Goal: Task Accomplishment & Management: Manage account settings

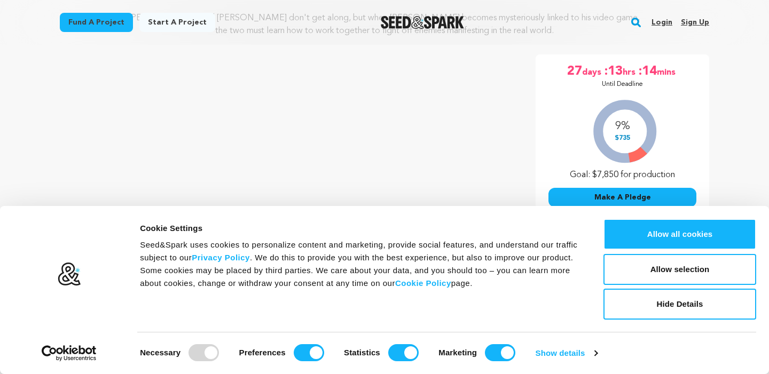
scroll to position [151, 0]
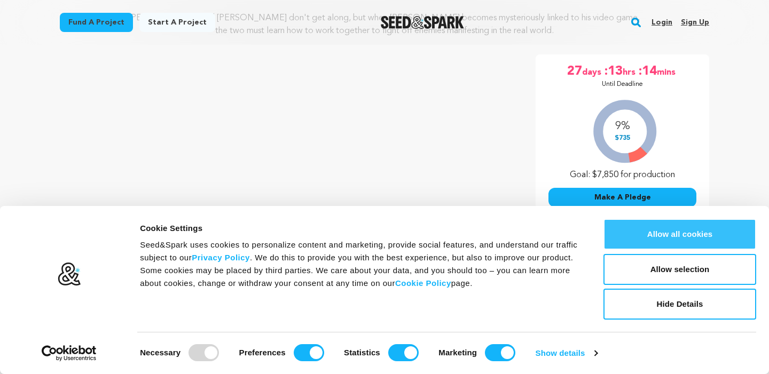
click at [705, 229] on button "Allow all cookies" at bounding box center [679, 234] width 153 height 31
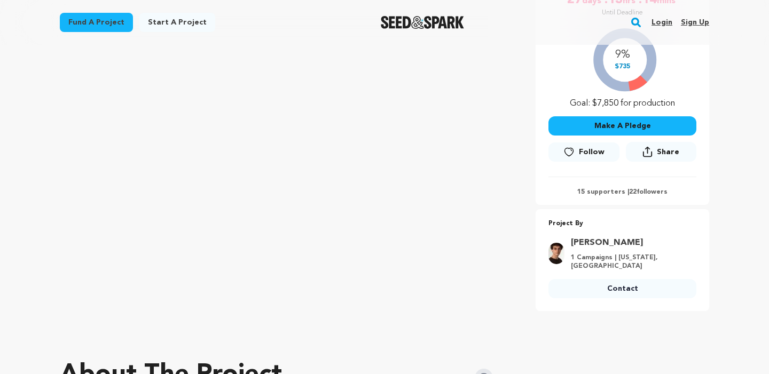
scroll to position [253, 0]
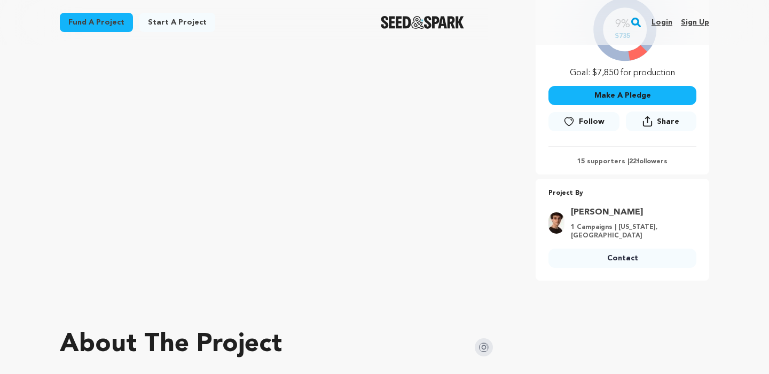
click at [587, 115] on link "Follow" at bounding box center [583, 121] width 70 height 19
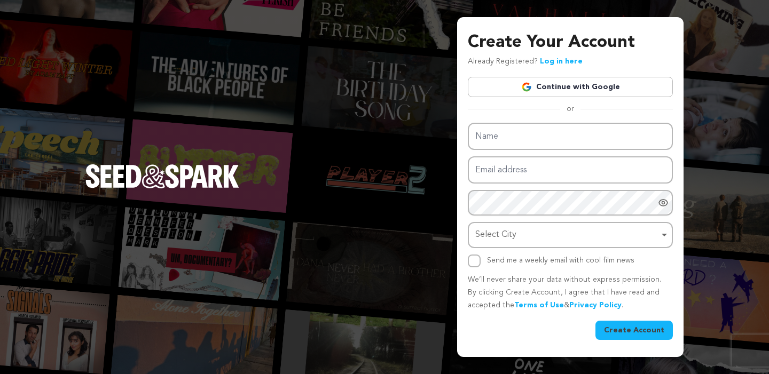
click at [607, 89] on link "Continue with Google" at bounding box center [570, 87] width 205 height 20
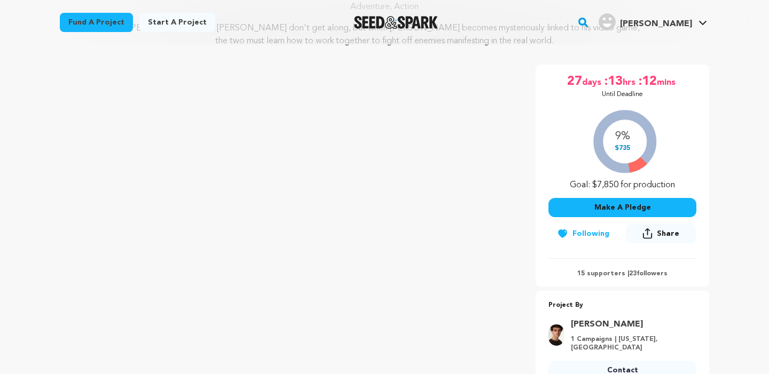
scroll to position [156, 0]
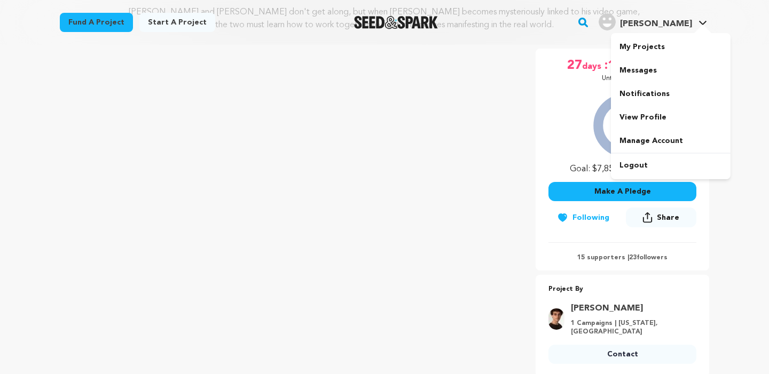
click at [687, 25] on span "Bryant Z." at bounding box center [656, 24] width 72 height 9
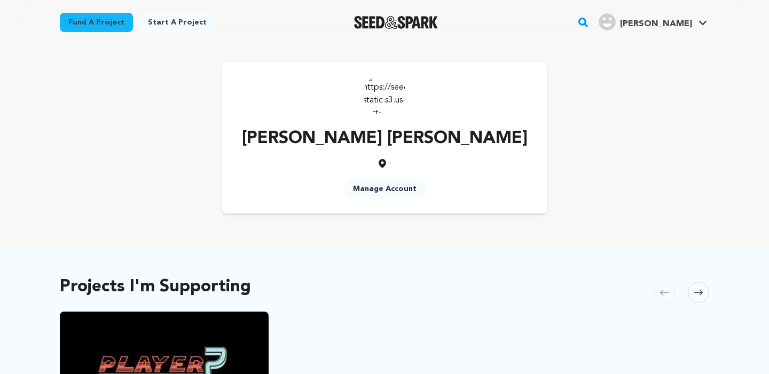
click at [401, 182] on link "Manage Account" at bounding box center [384, 188] width 81 height 19
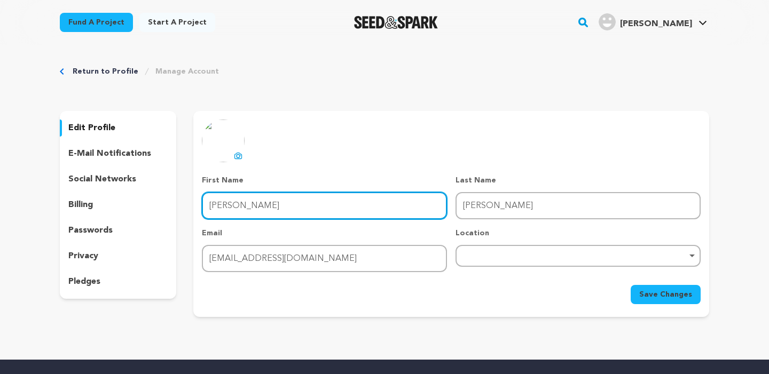
click at [356, 201] on input "[PERSON_NAME]" at bounding box center [324, 205] width 245 height 27
type input "[PERSON_NAME]"
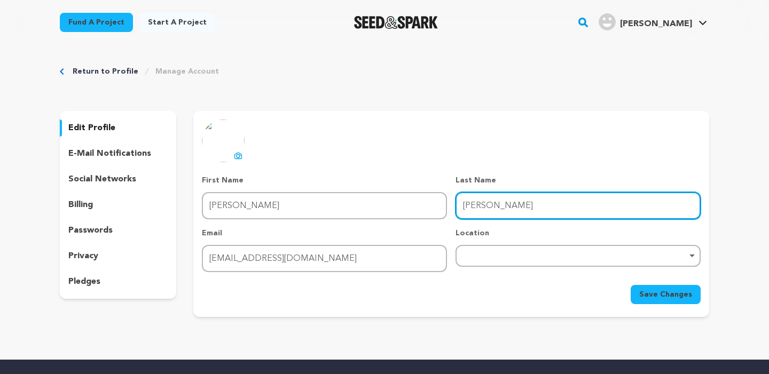
click at [599, 204] on input "Zoë Rose" at bounding box center [577, 205] width 245 height 27
click at [598, 204] on input "Zoë Rose" at bounding box center [577, 205] width 245 height 27
click at [598, 204] on input "[PERSON_NAME]" at bounding box center [577, 205] width 245 height 27
type input "[PERSON_NAME]"
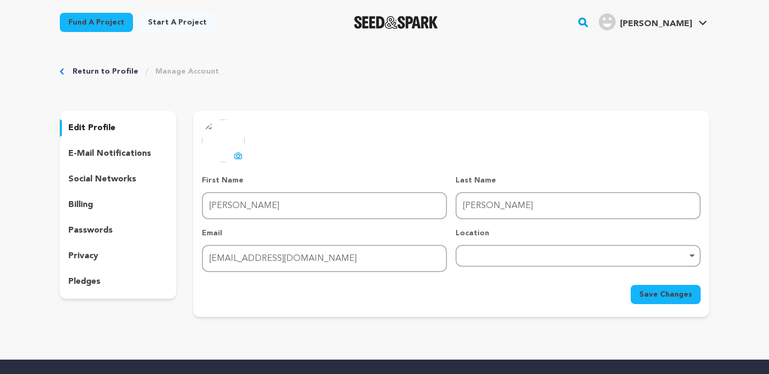
click at [690, 296] on span "Save Changes" at bounding box center [665, 294] width 53 height 11
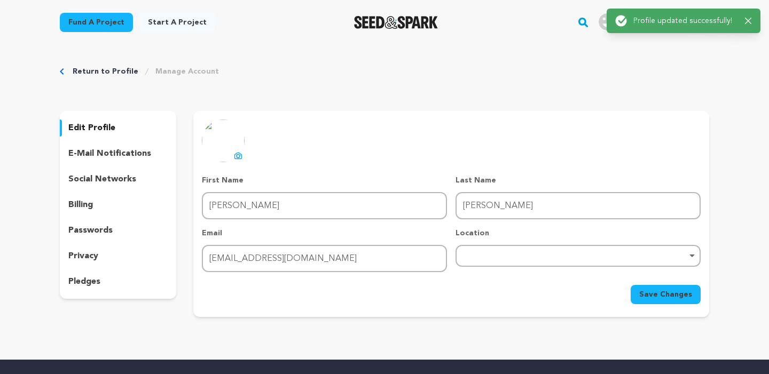
click at [122, 66] on div "Return to Profile Manage Account edit profile e-mail notifications social netwo…" at bounding box center [384, 194] width 683 height 298
click at [122, 68] on link "Return to Profile" at bounding box center [106, 71] width 66 height 11
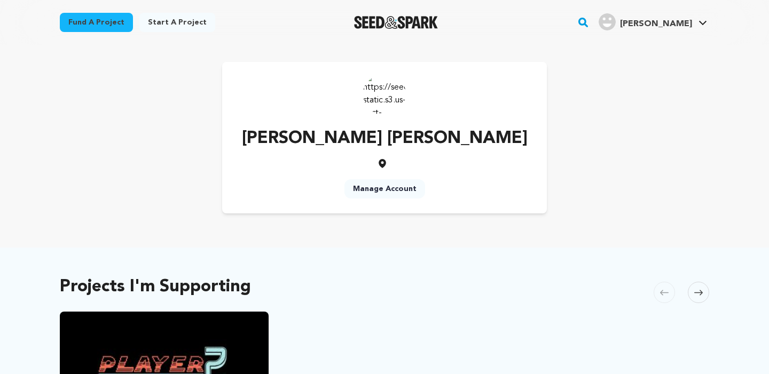
click at [391, 97] on img at bounding box center [384, 94] width 43 height 43
click at [393, 187] on link "Manage Account" at bounding box center [384, 188] width 81 height 19
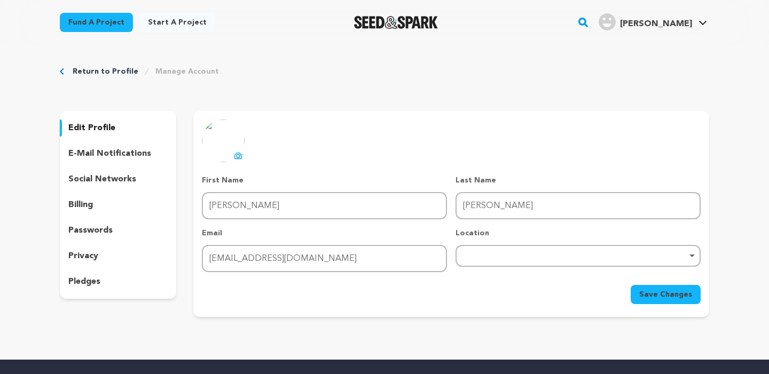
click at [220, 148] on img at bounding box center [223, 141] width 43 height 43
click at [237, 157] on icon at bounding box center [239, 156] width 4 height 3
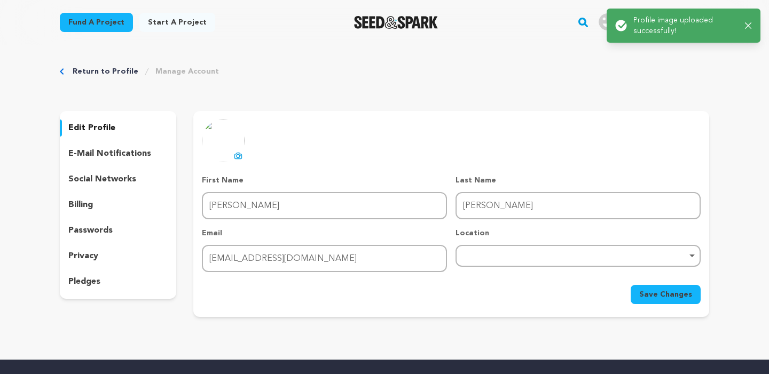
click at [653, 294] on span "Save Changes" at bounding box center [665, 294] width 53 height 11
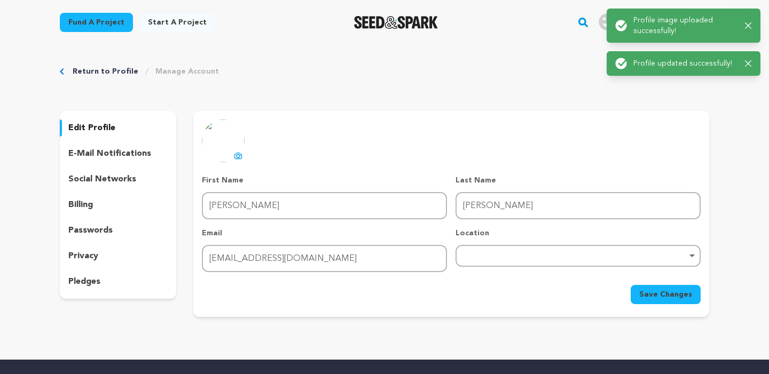
click at [107, 82] on div "Return to Profile Manage Account edit profile e-mail notifications social netwo…" at bounding box center [384, 194] width 683 height 298
click at [107, 70] on link "Return to Profile" at bounding box center [106, 71] width 66 height 11
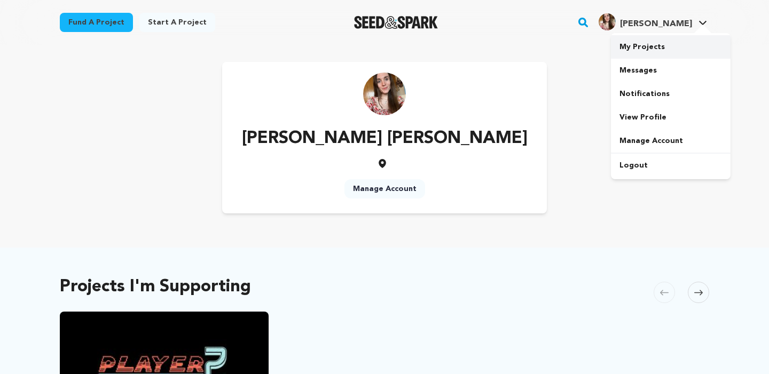
drag, startPoint x: 659, startPoint y: 48, endPoint x: 765, endPoint y: 43, distance: 106.3
click at [765, 43] on div "Fund a project Start a project Search" at bounding box center [384, 22] width 769 height 45
drag, startPoint x: 297, startPoint y: 122, endPoint x: 555, endPoint y: 128, distance: 257.9
click at [555, 128] on div "Zoë Rose Bryant Manage Account" at bounding box center [384, 138] width 649 height 152
click at [555, 127] on div "Zoë Rose Bryant Manage Account" at bounding box center [384, 138] width 649 height 152
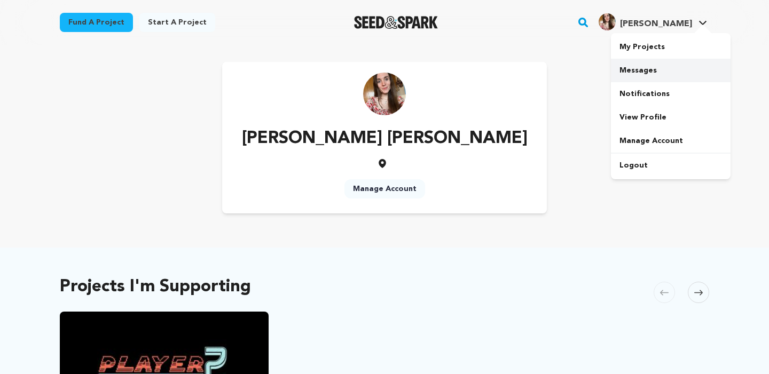
click at [653, 70] on link "Messages" at bounding box center [671, 70] width 120 height 23
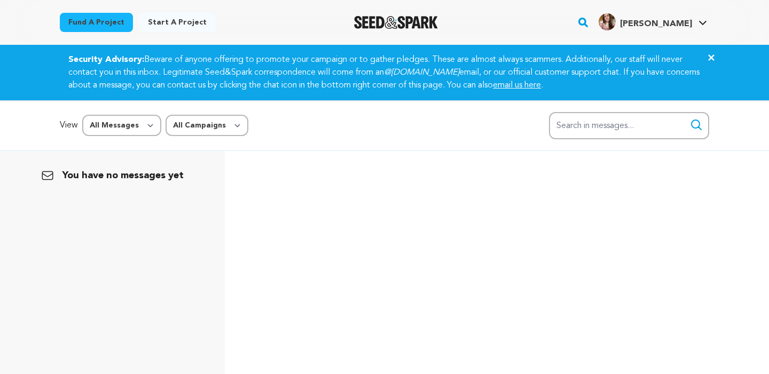
click at [711, 13] on div "Fund a project Start a project Search" at bounding box center [384, 22] width 683 height 45
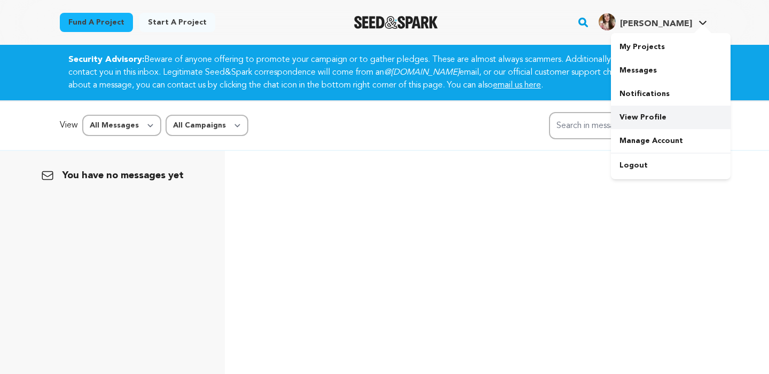
click at [668, 114] on link "View Profile" at bounding box center [671, 117] width 120 height 23
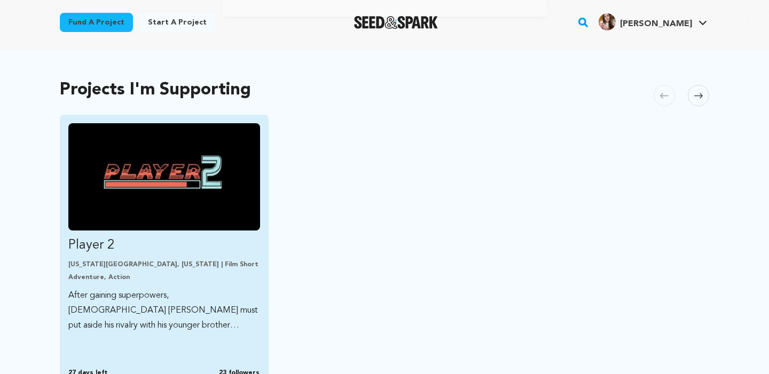
scroll to position [246, 0]
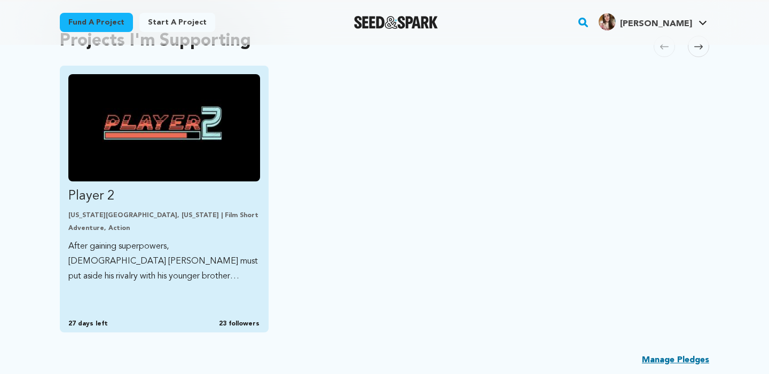
click at [194, 132] on img "Fund Player 2" at bounding box center [164, 127] width 192 height 107
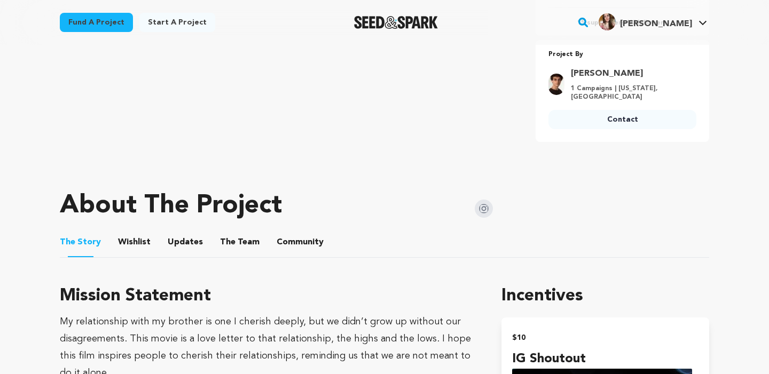
scroll to position [534, 0]
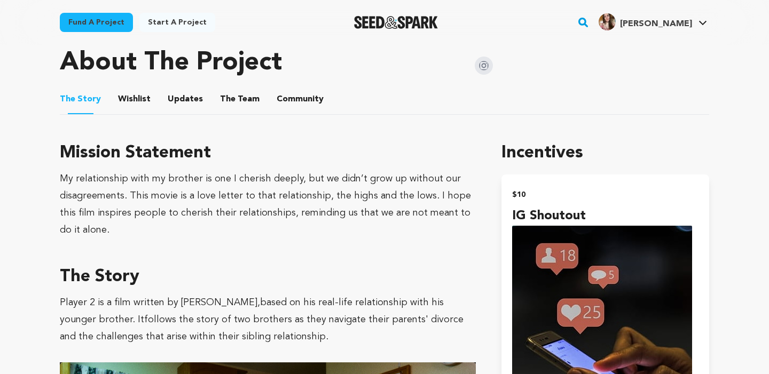
click at [164, 159] on h3 "Mission Statement" at bounding box center [268, 153] width 416 height 26
drag, startPoint x: 164, startPoint y: 159, endPoint x: 189, endPoint y: 234, distance: 79.3
click at [189, 233] on div "Mission Statement My relationship with my brother is one I cherish deeply, but …" at bounding box center [268, 189] width 416 height 98
click at [189, 234] on div "My relationship with my brother is one I cherish deeply, but we didn’t grow up …" at bounding box center [268, 204] width 416 height 68
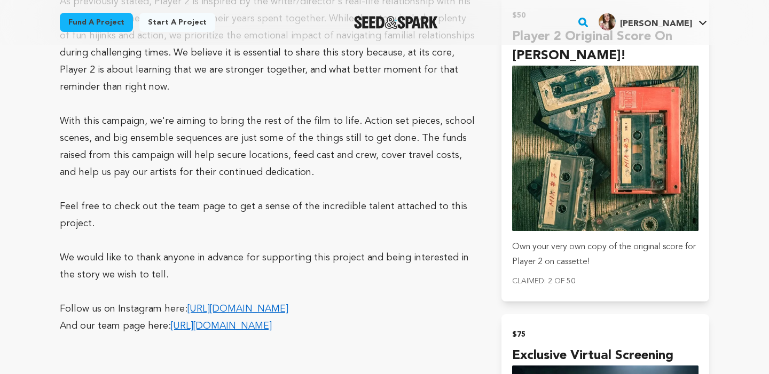
scroll to position [1711, 0]
click at [350, 198] on p "Feel free to check out the team page to get a sense of the incredible talent at…" at bounding box center [268, 215] width 416 height 34
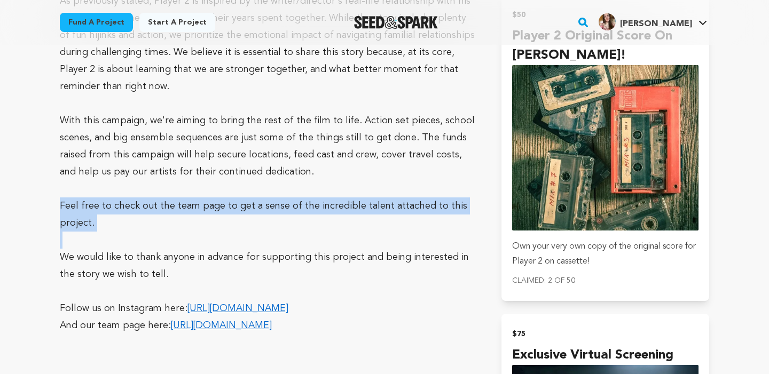
click at [350, 198] on p "Feel free to check out the team page to get a sense of the incredible talent at…" at bounding box center [268, 215] width 416 height 34
click at [368, 198] on p "Feel free to check out the team page to get a sense of the incredible talent at…" at bounding box center [268, 215] width 416 height 34
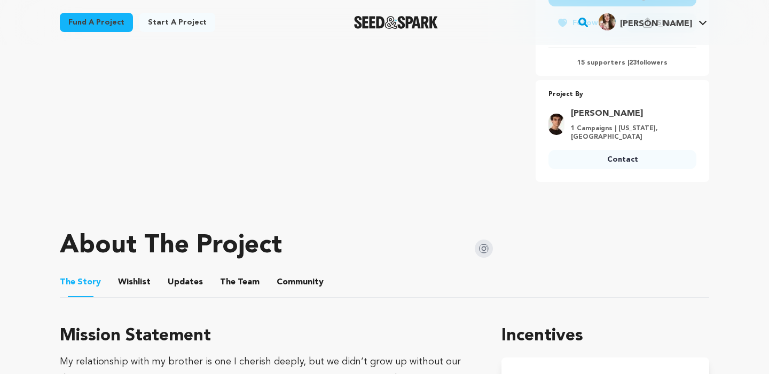
scroll to position [352, 0]
click at [123, 283] on button "Wishlist" at bounding box center [135, 284] width 26 height 26
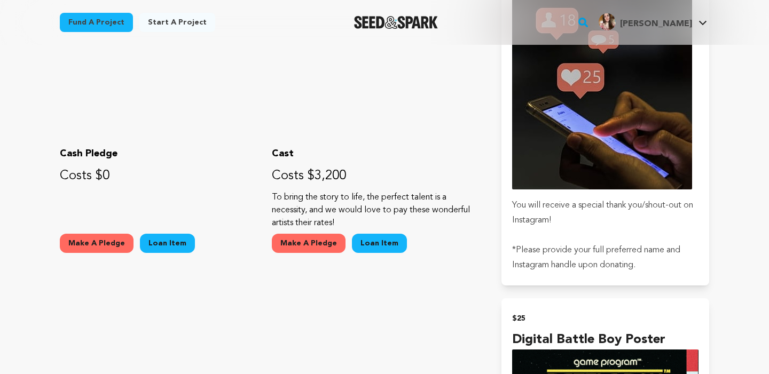
scroll to position [397, 0]
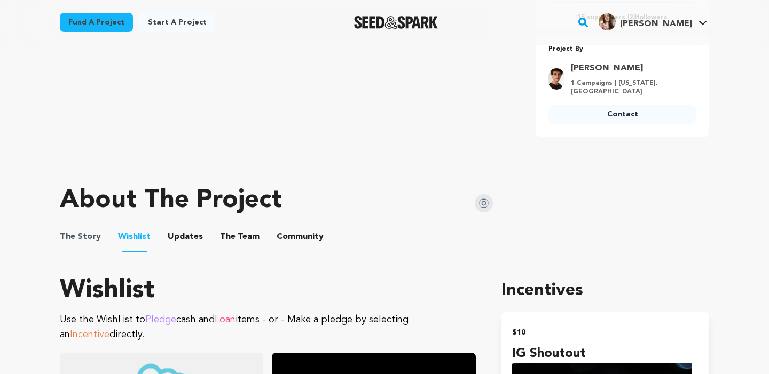
click at [62, 238] on span "The" at bounding box center [67, 237] width 15 height 13
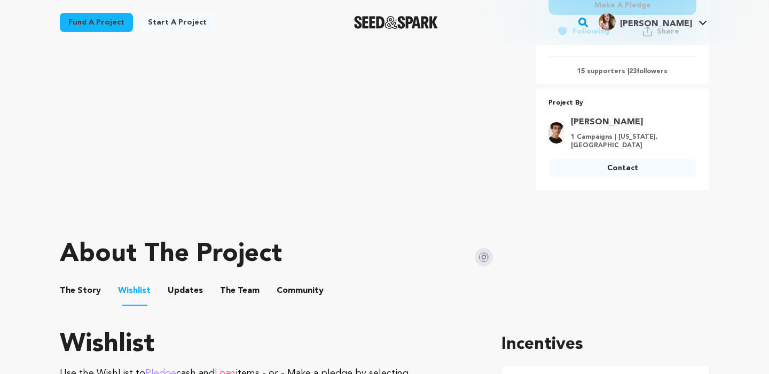
scroll to position [155, 0]
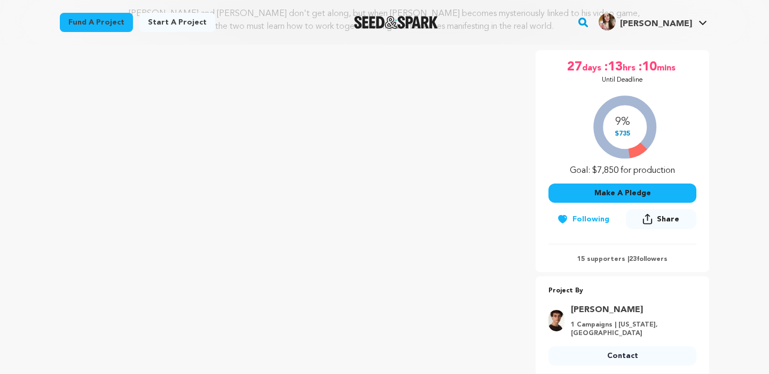
click at [621, 140] on div "9% $735 Goal: $7,850 for production" at bounding box center [622, 133] width 148 height 89
drag, startPoint x: 621, startPoint y: 140, endPoint x: 629, endPoint y: 112, distance: 29.4
click at [629, 111] on div "9% $735 Goal: $7,850 for production" at bounding box center [622, 133] width 148 height 89
click at [629, 112] on div "9% $735 Goal: $7,850 for production" at bounding box center [622, 133] width 148 height 89
drag, startPoint x: 629, startPoint y: 112, endPoint x: 631, endPoint y: 183, distance: 71.6
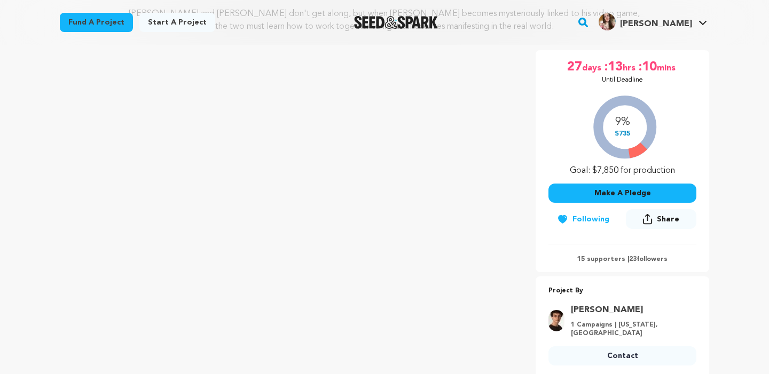
click at [631, 183] on div "27 days :13 hrs :10 mins Until Deadline 9% $735" at bounding box center [622, 148] width 148 height 179
click at [671, 120] on div "9% $735 Goal: $7,850 for production" at bounding box center [622, 133] width 148 height 89
click at [667, 20] on span "[PERSON_NAME]" at bounding box center [656, 24] width 72 height 9
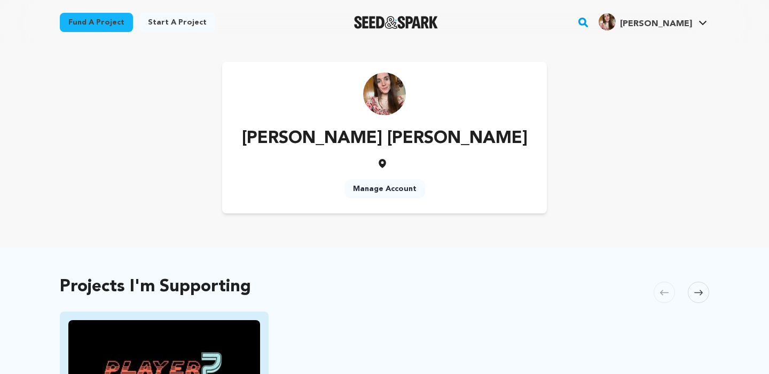
click at [151, 332] on img "Fund Player 2" at bounding box center [164, 373] width 192 height 107
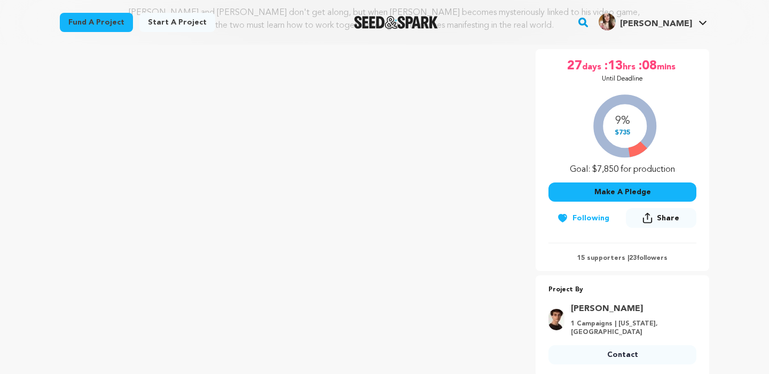
scroll to position [352, 0]
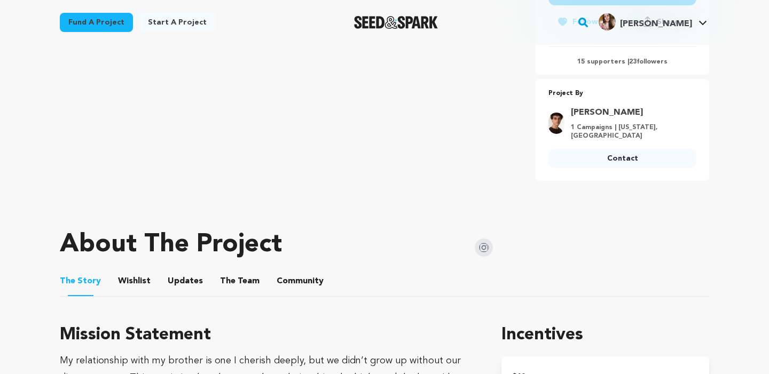
click at [564, 128] on img at bounding box center [556, 123] width 16 height 21
click at [560, 127] on img at bounding box center [556, 123] width 16 height 21
click at [593, 106] on link "[PERSON_NAME]" at bounding box center [630, 112] width 119 height 13
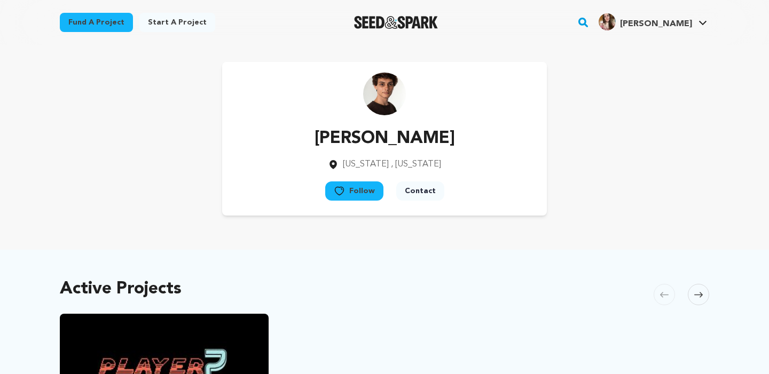
click at [384, 88] on img at bounding box center [384, 94] width 43 height 43
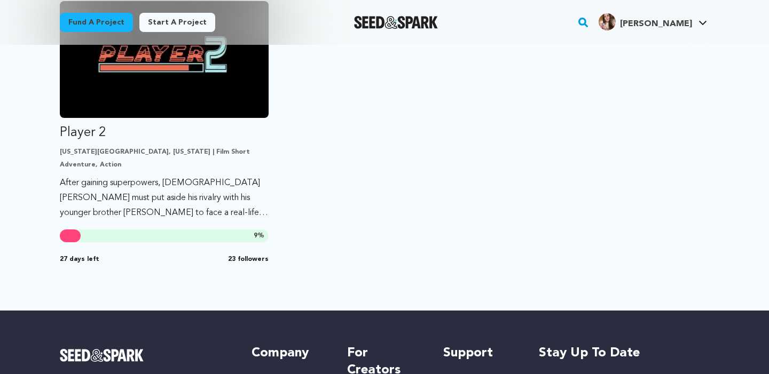
scroll to position [367, 0]
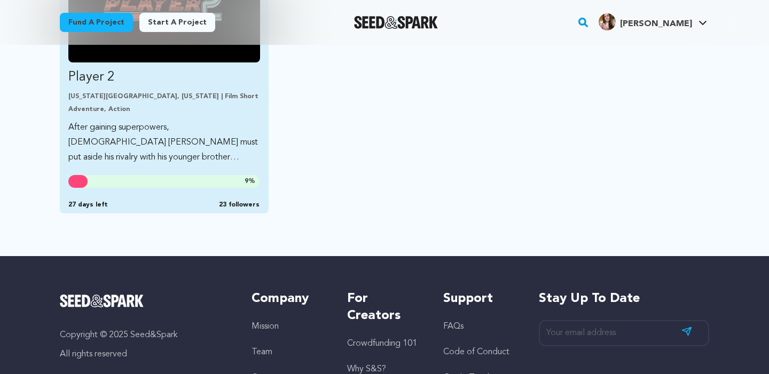
click at [157, 112] on p "Adventure, Action" at bounding box center [164, 109] width 192 height 9
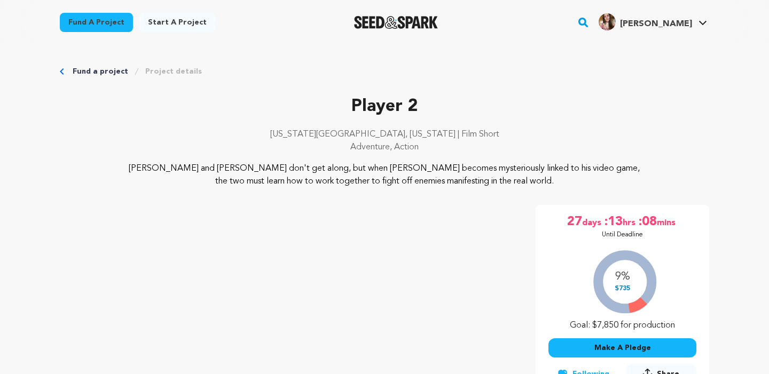
scroll to position [97, 0]
